Goal: Task Accomplishment & Management: Manage account settings

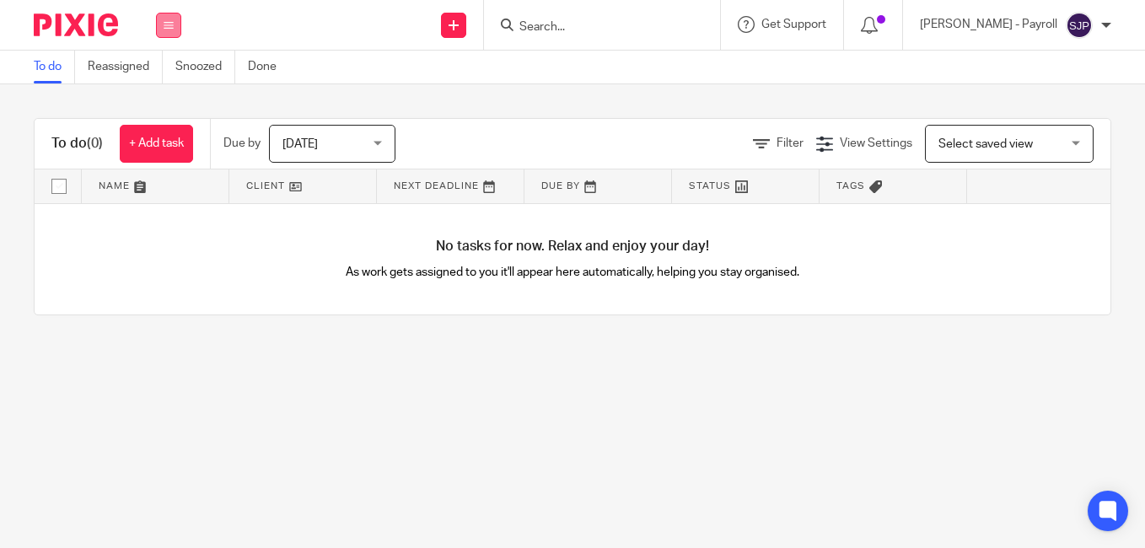
click at [179, 29] on button at bounding box center [168, 25] width 25 height 25
click at [155, 149] on link "Team" at bounding box center [160, 153] width 28 height 12
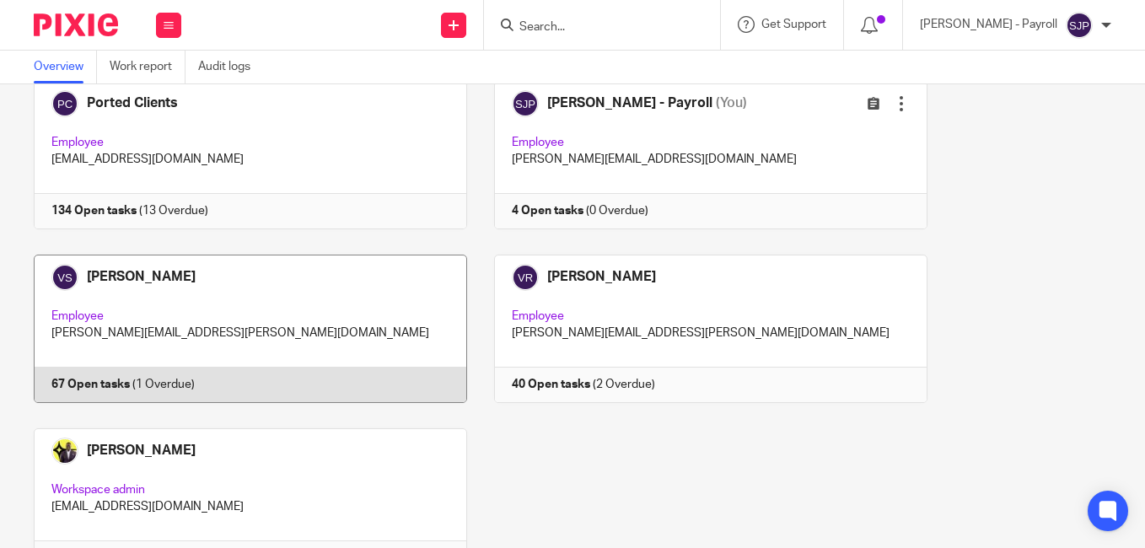
scroll to position [1757, 0]
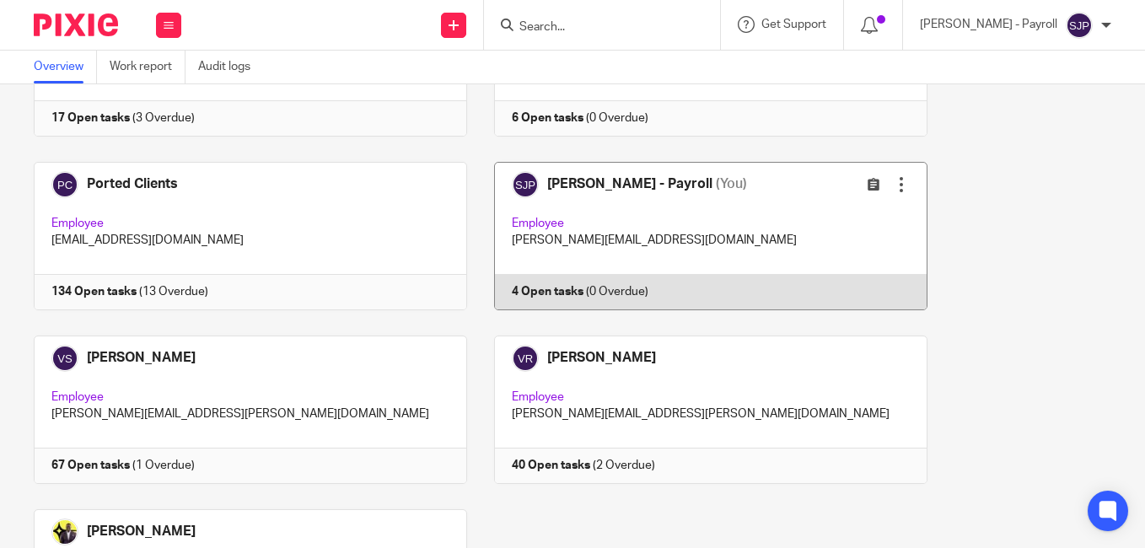
click at [609, 194] on link at bounding box center [697, 236] width 460 height 148
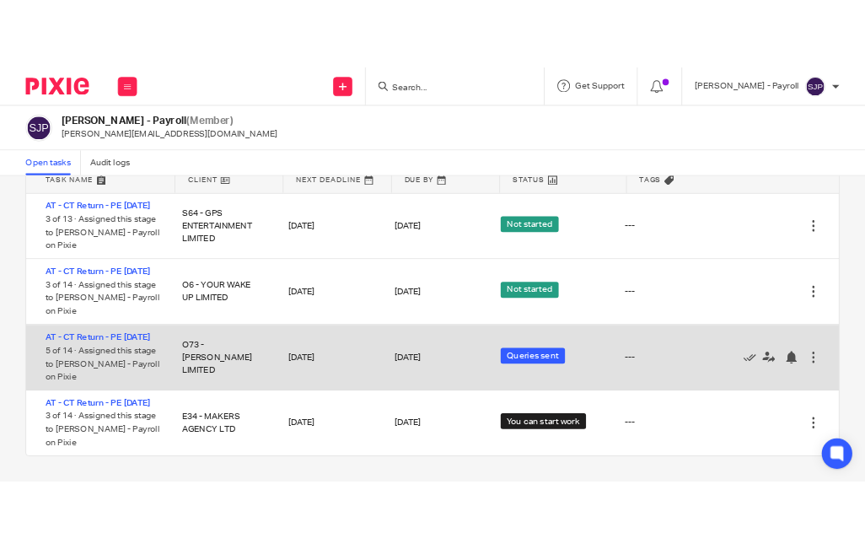
scroll to position [106, 0]
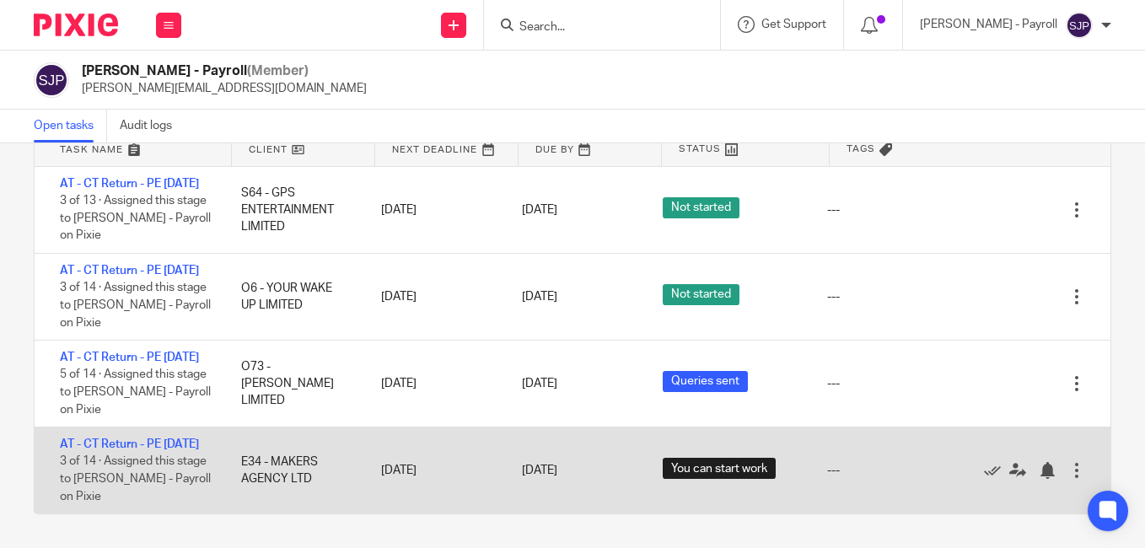
drag, startPoint x: 264, startPoint y: 451, endPoint x: 299, endPoint y: 473, distance: 41.6
click at [299, 473] on div "E34 - MAKERS AGENCY LTD" at bounding box center [294, 470] width 141 height 51
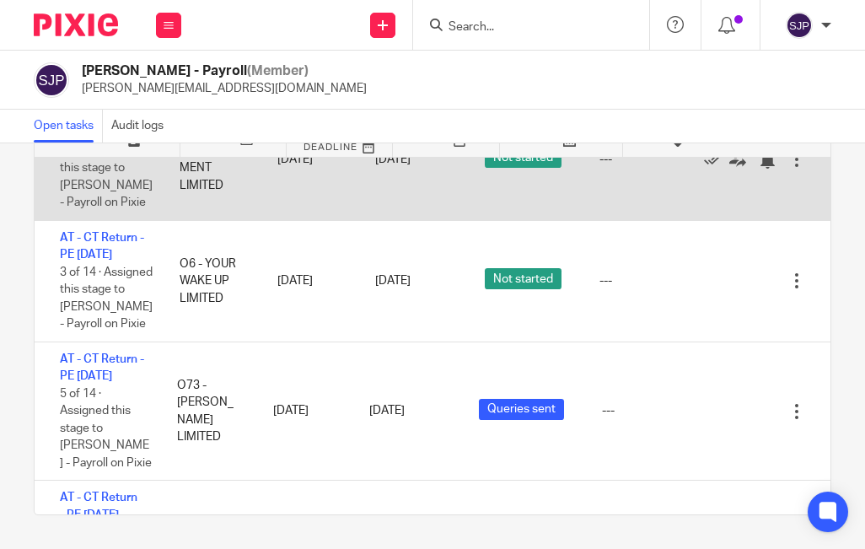
scroll to position [0, 0]
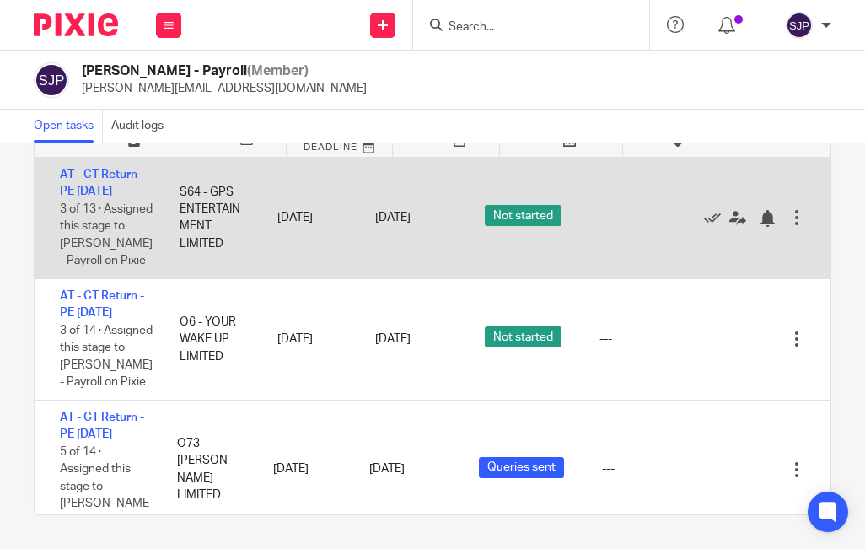
drag, startPoint x: 170, startPoint y: 233, endPoint x: 194, endPoint y: 271, distance: 45.4
click at [194, 260] on div "S64 - GPS ENTERTAINMENT LIMITED" at bounding box center [212, 217] width 98 height 85
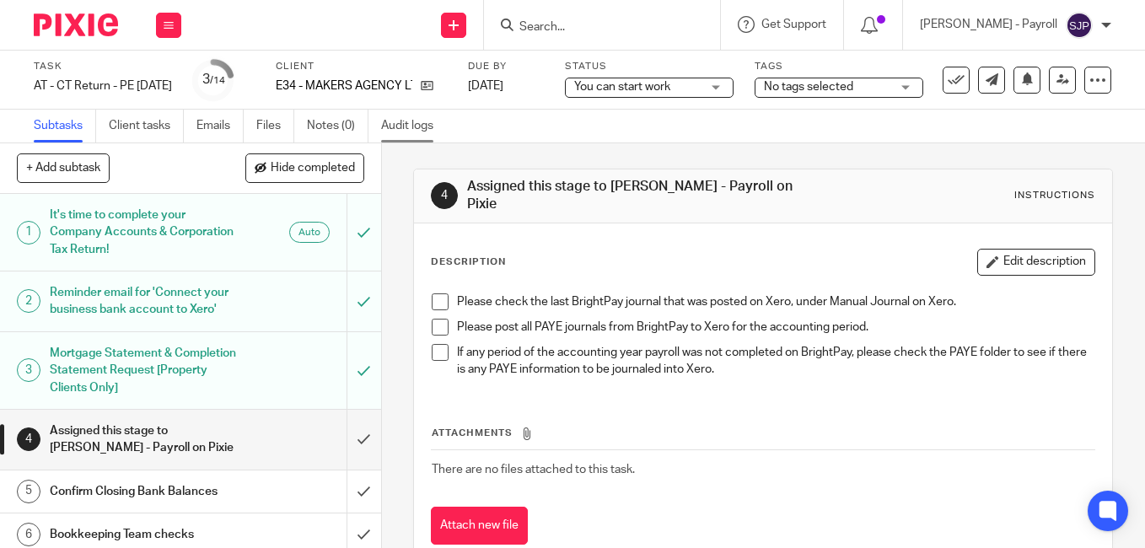
click at [390, 128] on link "Audit logs" at bounding box center [413, 126] width 65 height 33
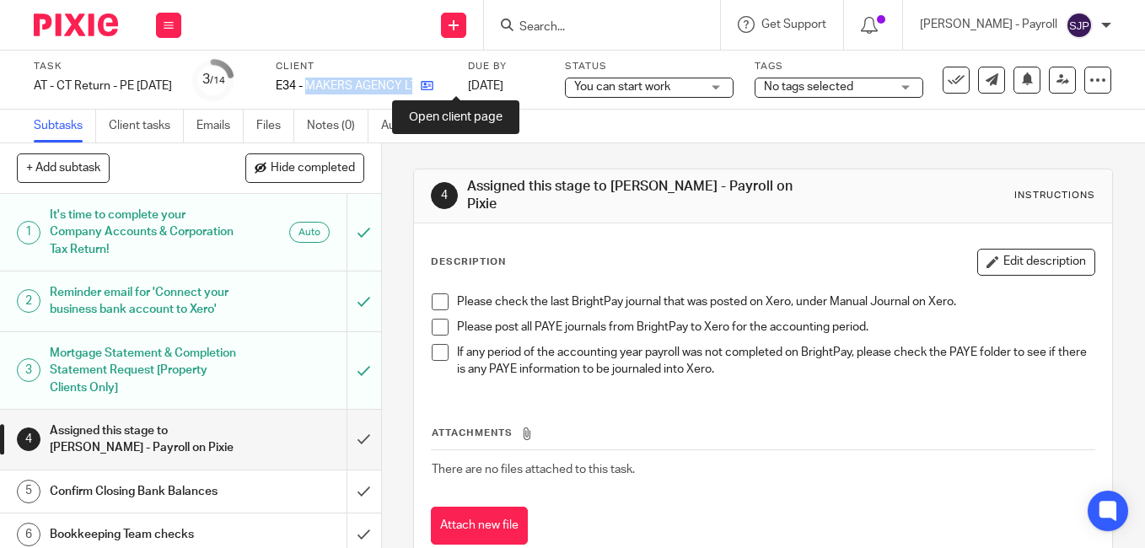
drag, startPoint x: 335, startPoint y: 83, endPoint x: 449, endPoint y: 89, distance: 113.9
click at [447, 89] on div "E34 - MAKERS AGENCY LTD" at bounding box center [361, 86] width 171 height 17
copy div "MAKERS AGENCY LTD"
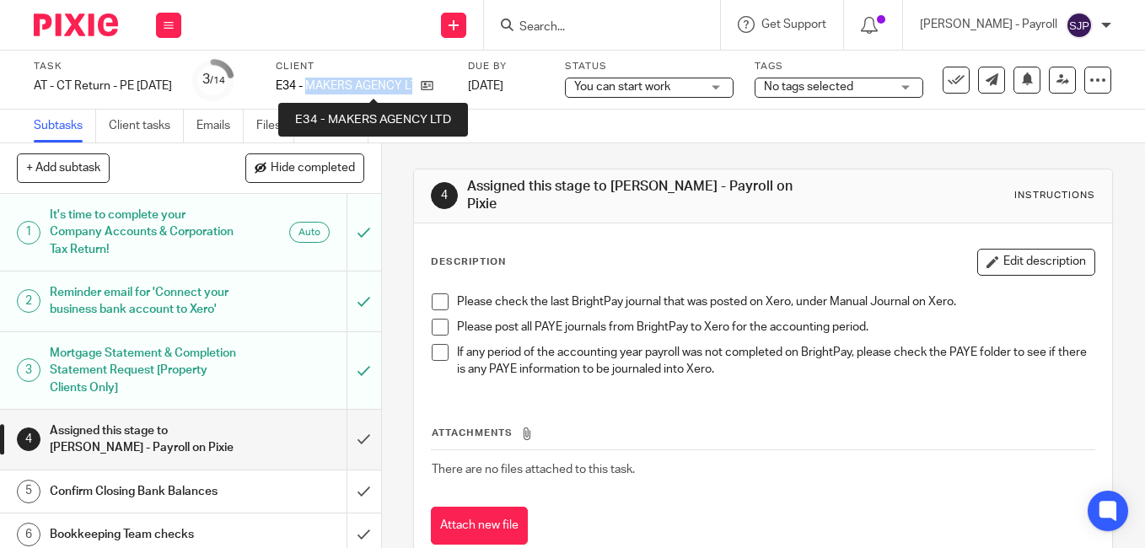
click at [381, 83] on p "E34 - MAKERS AGENCY LTD" at bounding box center [344, 86] width 137 height 17
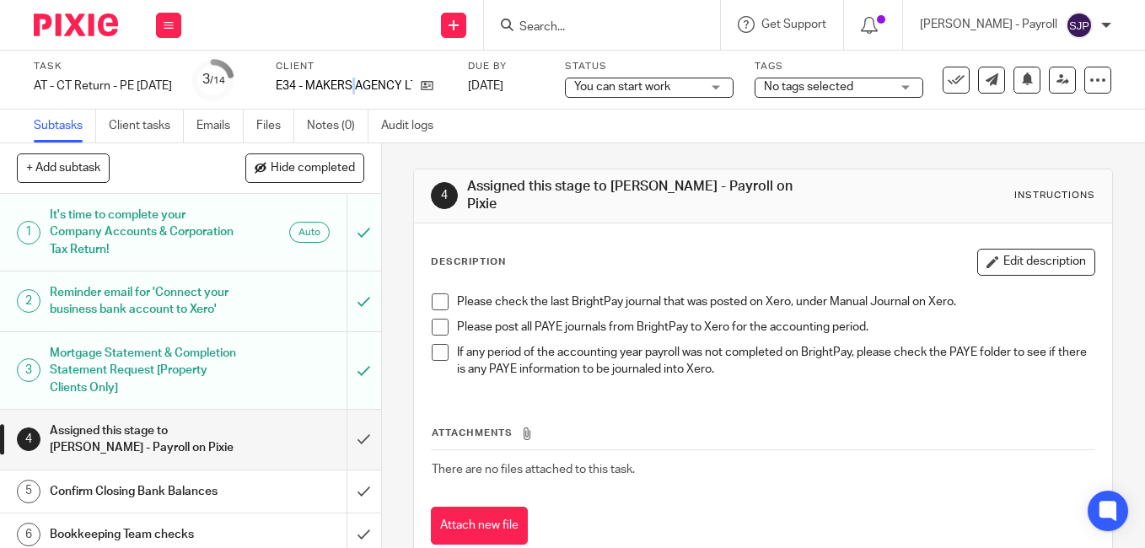
click at [381, 83] on p "E34 - MAKERS AGENCY LTD" at bounding box center [344, 86] width 137 height 17
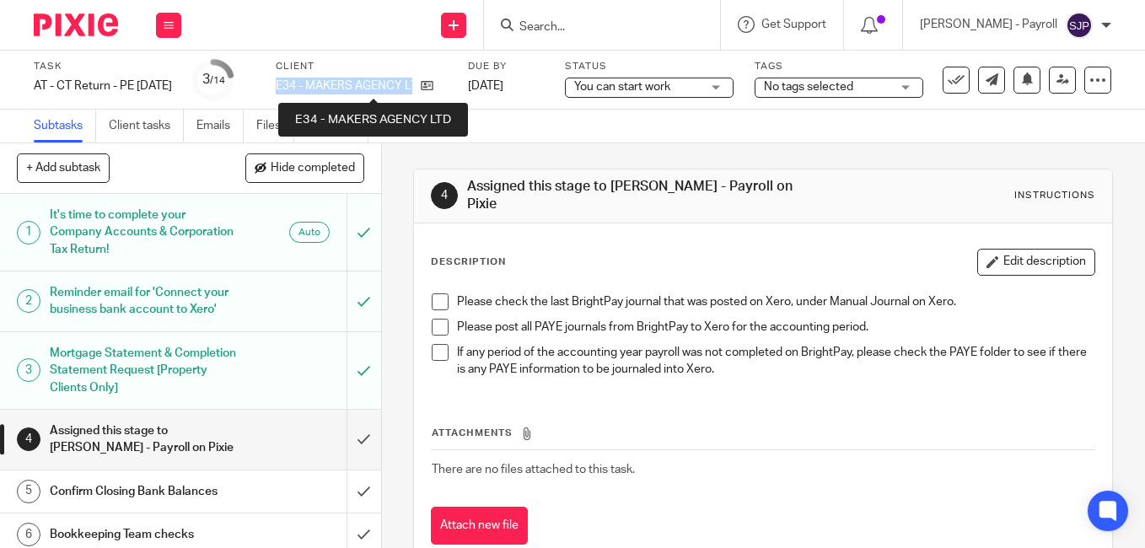
click at [389, 86] on p "E34 - MAKERS AGENCY LTD" at bounding box center [344, 86] width 137 height 17
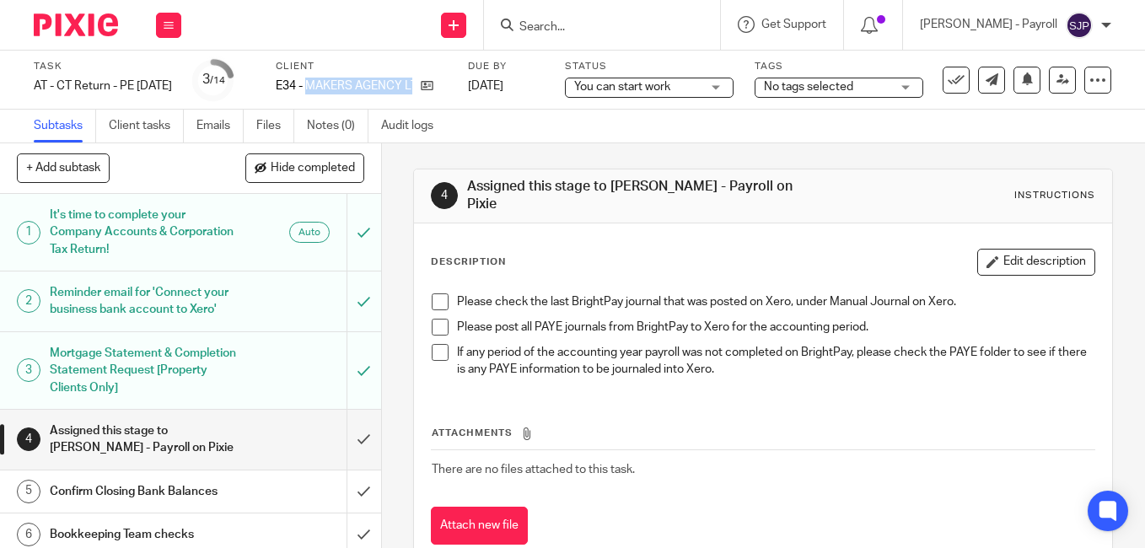
drag, startPoint x: 335, startPoint y: 87, endPoint x: 448, endPoint y: 95, distance: 113.3
click at [447, 95] on div "Client E34 - MAKERS AGENCY LTD" at bounding box center [361, 80] width 171 height 40
copy div "MAKERS AGENCY LTD"
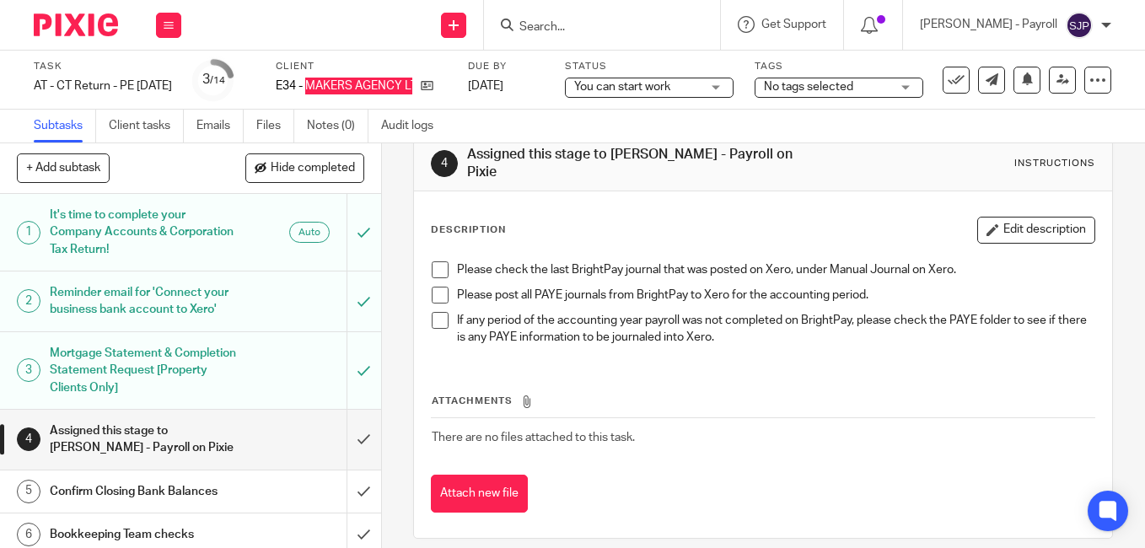
scroll to position [48, 0]
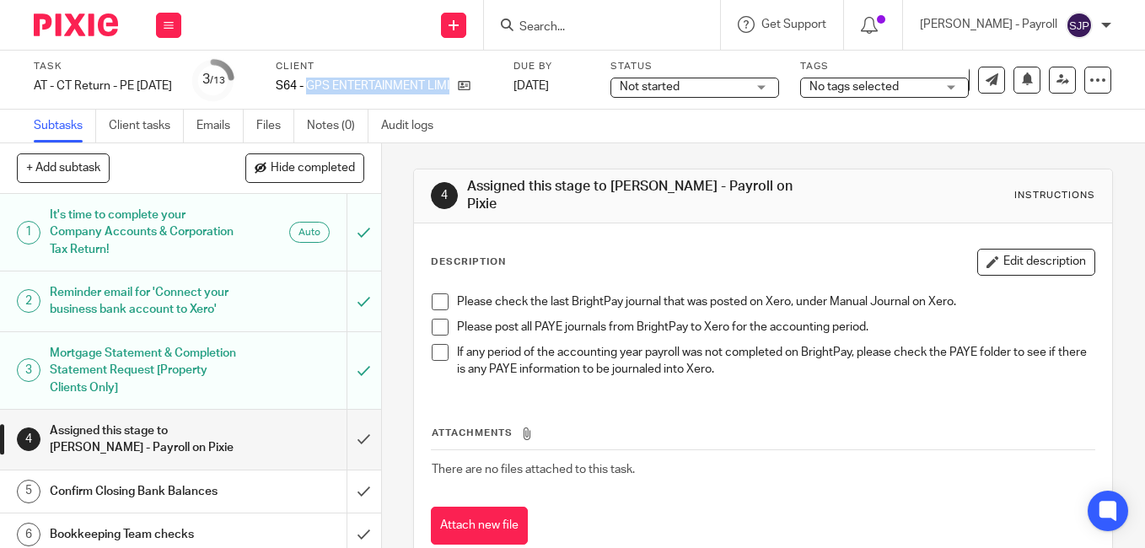
drag, startPoint x: 335, startPoint y: 86, endPoint x: 502, endPoint y: 86, distance: 166.1
click at [492, 86] on div "S64 - GPS ENTERTAINMENT LIMITED" at bounding box center [384, 86] width 217 height 17
copy div "GPS ENTERTAINMENT LIMITED"
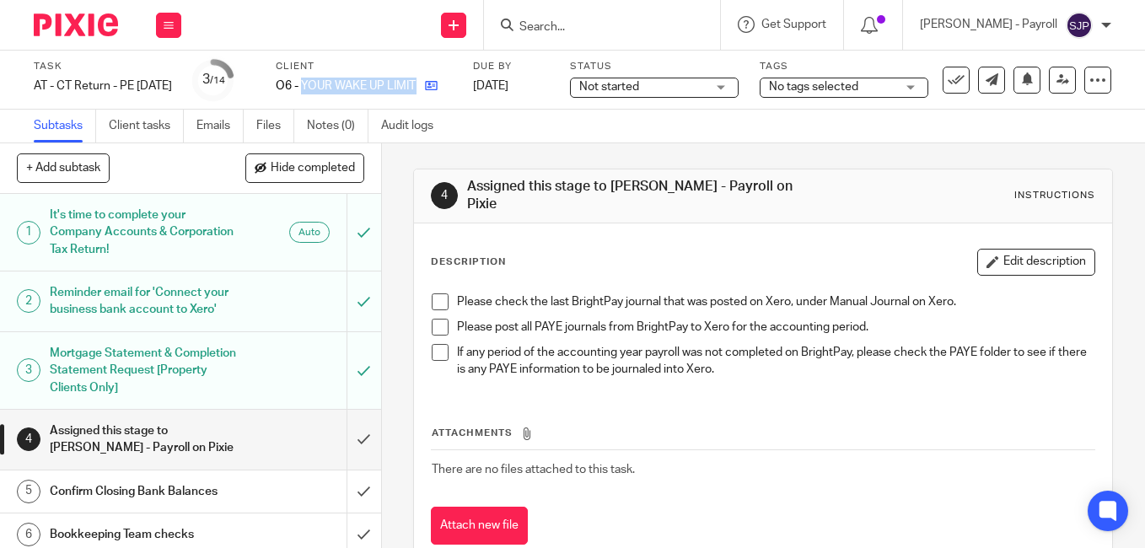
drag, startPoint x: 332, startPoint y: 86, endPoint x: 454, endPoint y: 94, distance: 122.5
click at [452, 94] on div "O6 - YOUR WAKE UP LIMITED" at bounding box center [364, 86] width 176 height 17
copy div "YOUR WAKE UP LIMITED"
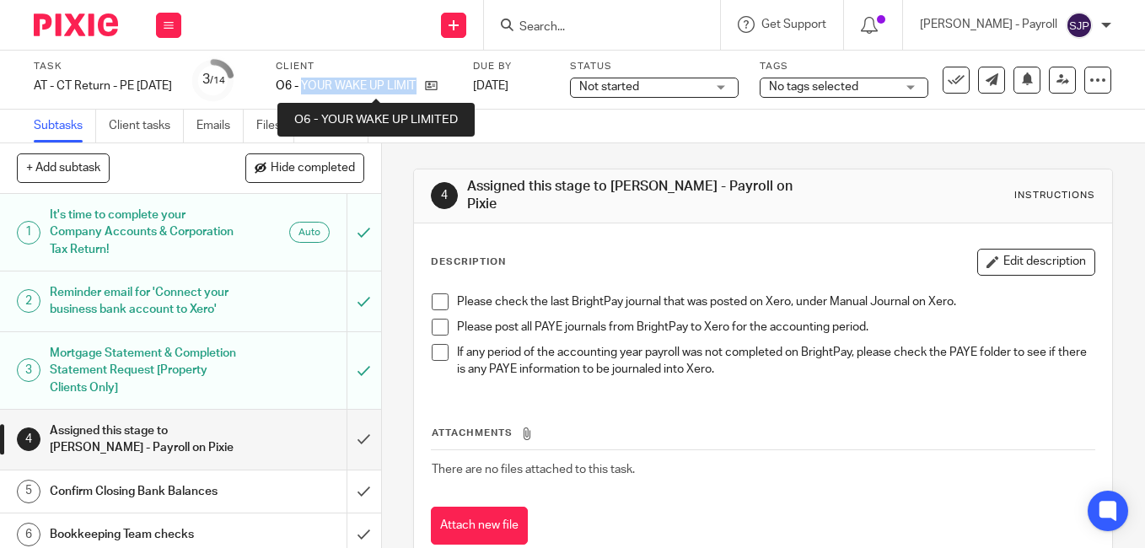
click at [388, 85] on p "O6 - YOUR WAKE UP LIMITED" at bounding box center [346, 86] width 141 height 17
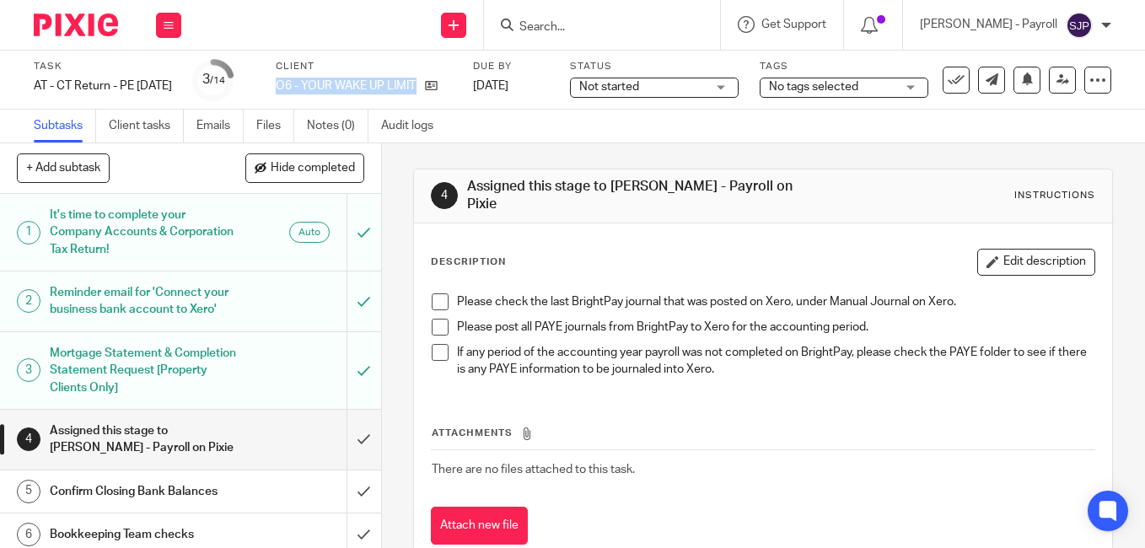
click at [388, 85] on p "O6 - YOUR WAKE UP LIMITED" at bounding box center [346, 86] width 141 height 17
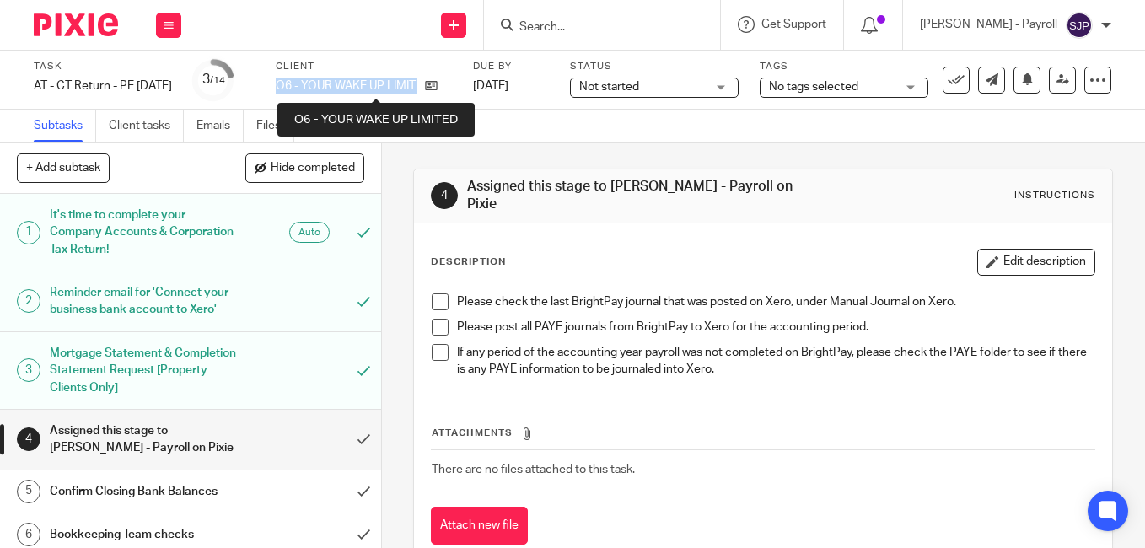
drag, startPoint x: 388, startPoint y: 85, endPoint x: 334, endPoint y: 83, distance: 54.0
click at [334, 83] on p "O6 - YOUR WAKE UP LIMITED" at bounding box center [346, 86] width 141 height 17
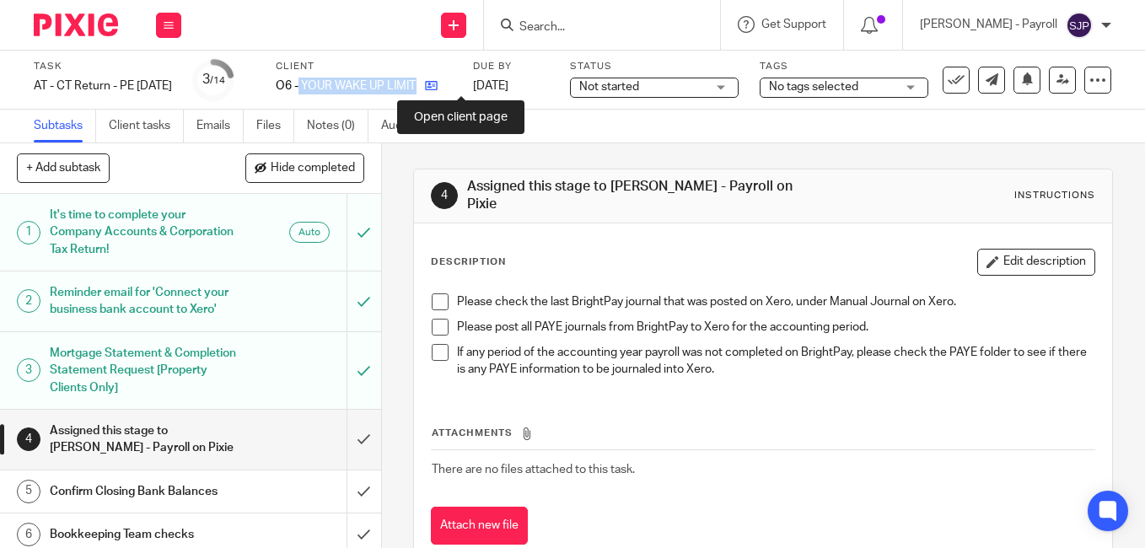
drag, startPoint x: 329, startPoint y: 83, endPoint x: 462, endPoint y: 82, distance: 133.2
click at [452, 82] on div "O6 - YOUR WAKE UP LIMITED" at bounding box center [364, 86] width 176 height 17
copy div "YOUR WAKE UP LIMITED"
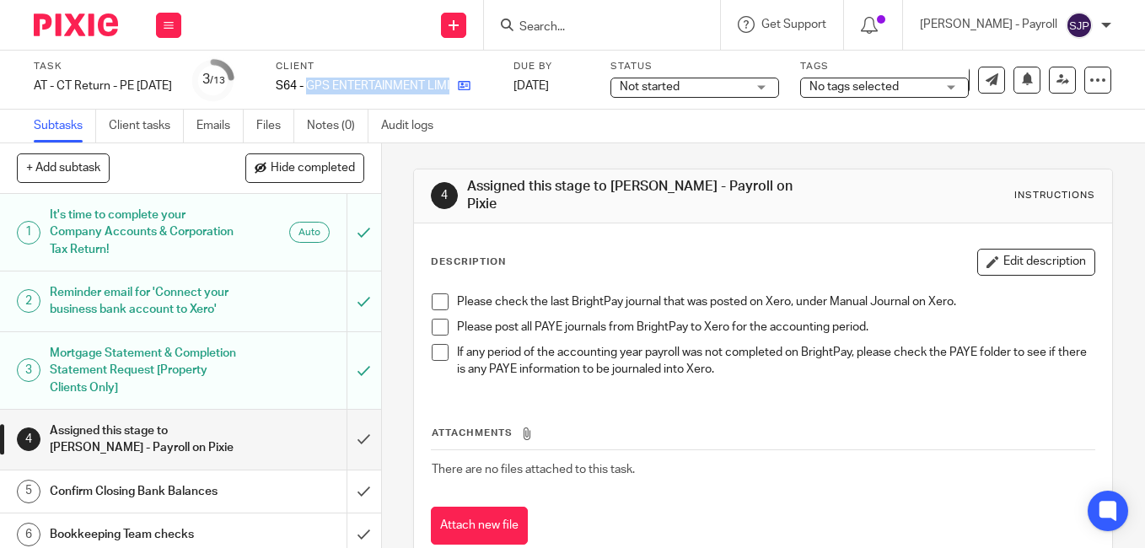
drag, startPoint x: 336, startPoint y: 88, endPoint x: 484, endPoint y: 89, distance: 147.5
click at [484, 89] on div "S64 - GPS ENTERTAINMENT LIMITED" at bounding box center [384, 86] width 217 height 17
copy div "GPS ENTERTAINMENT LIMITED"
